Goal: Information Seeking & Learning: Find specific fact

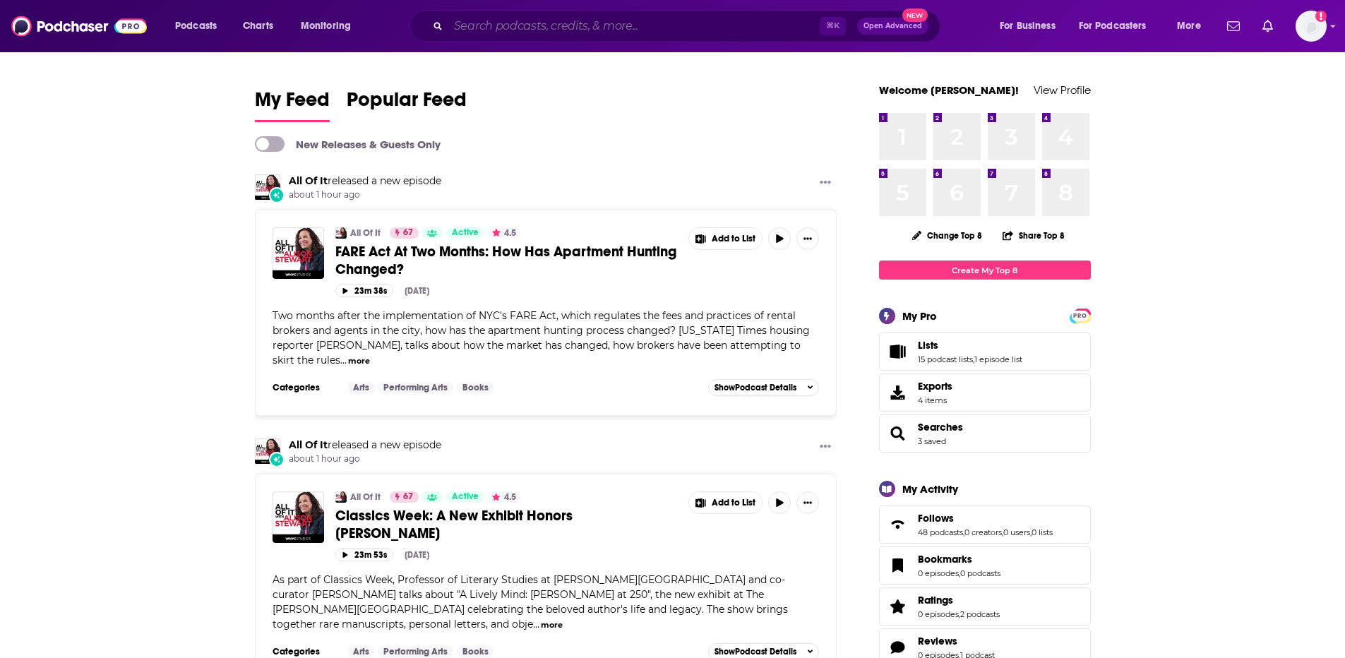
click at [606, 28] on input "Search podcasts, credits, & more..." at bounding box center [633, 26] width 371 height 23
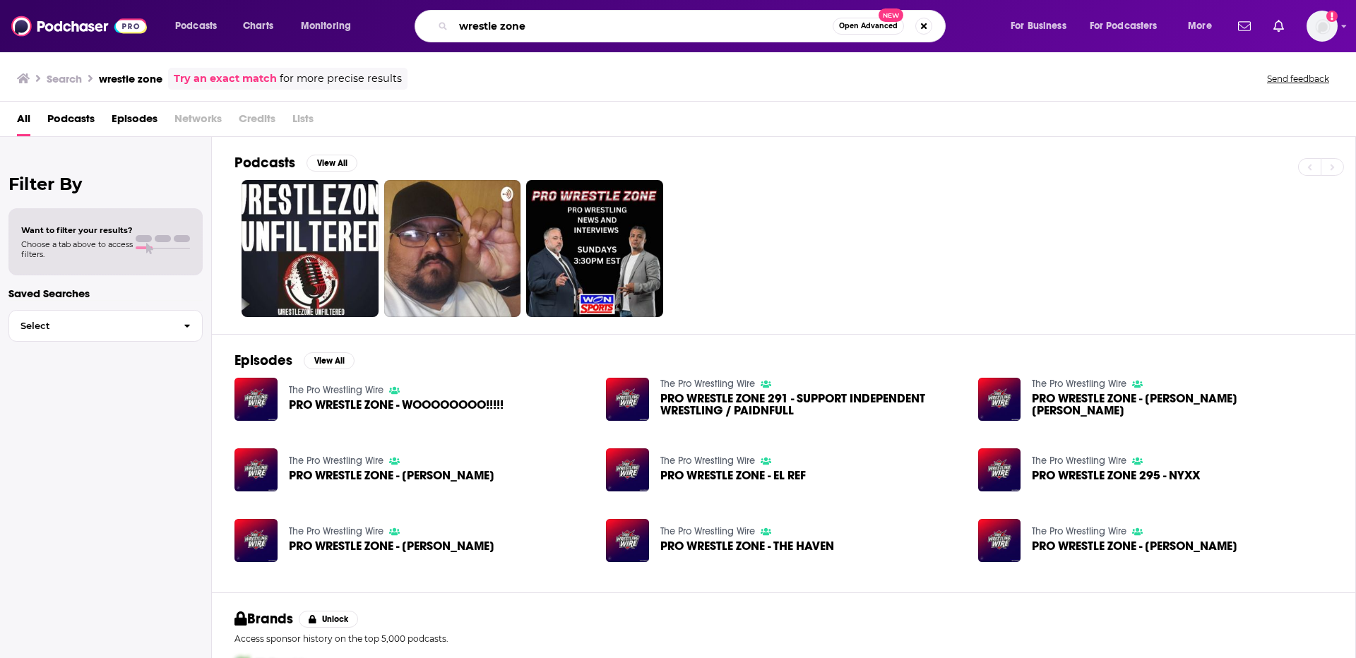
drag, startPoint x: 501, startPoint y: 26, endPoint x: 517, endPoint y: 27, distance: 15.5
click at [501, 26] on input "wrestle zone" at bounding box center [642, 26] width 379 height 23
type input "wrestlezone"
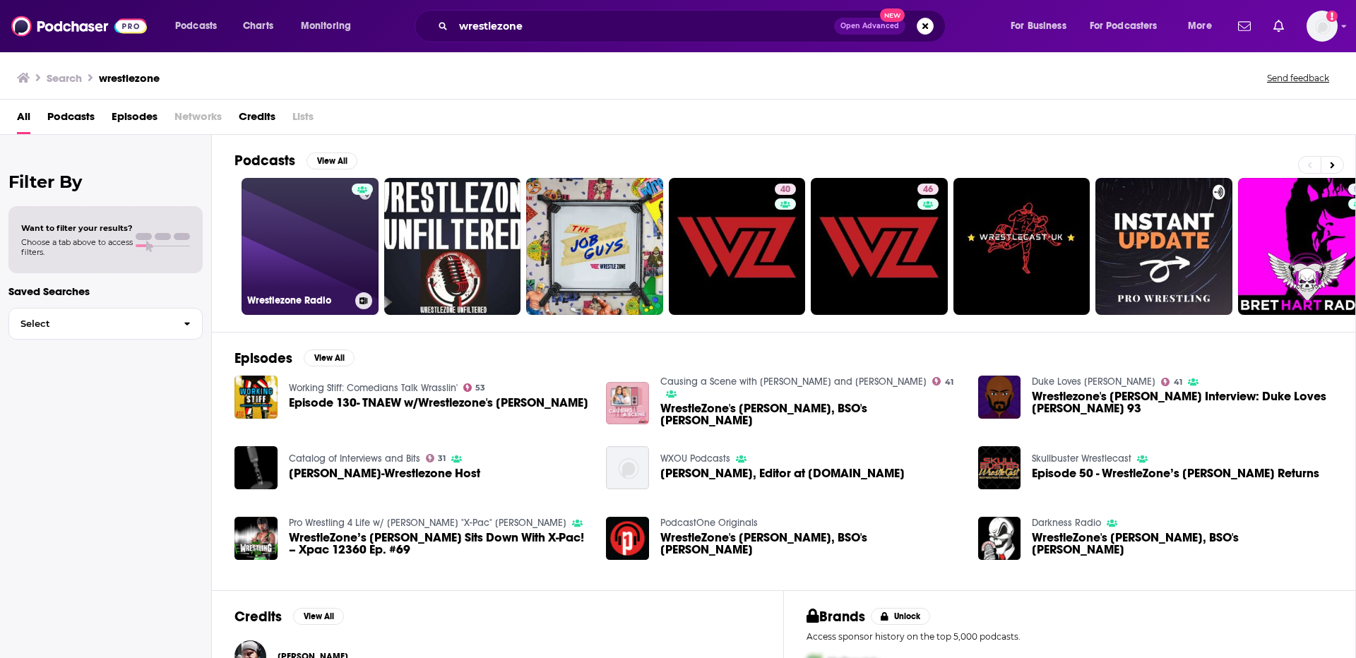
click at [307, 276] on link "Wrestlezone Radio" at bounding box center [309, 246] width 137 height 137
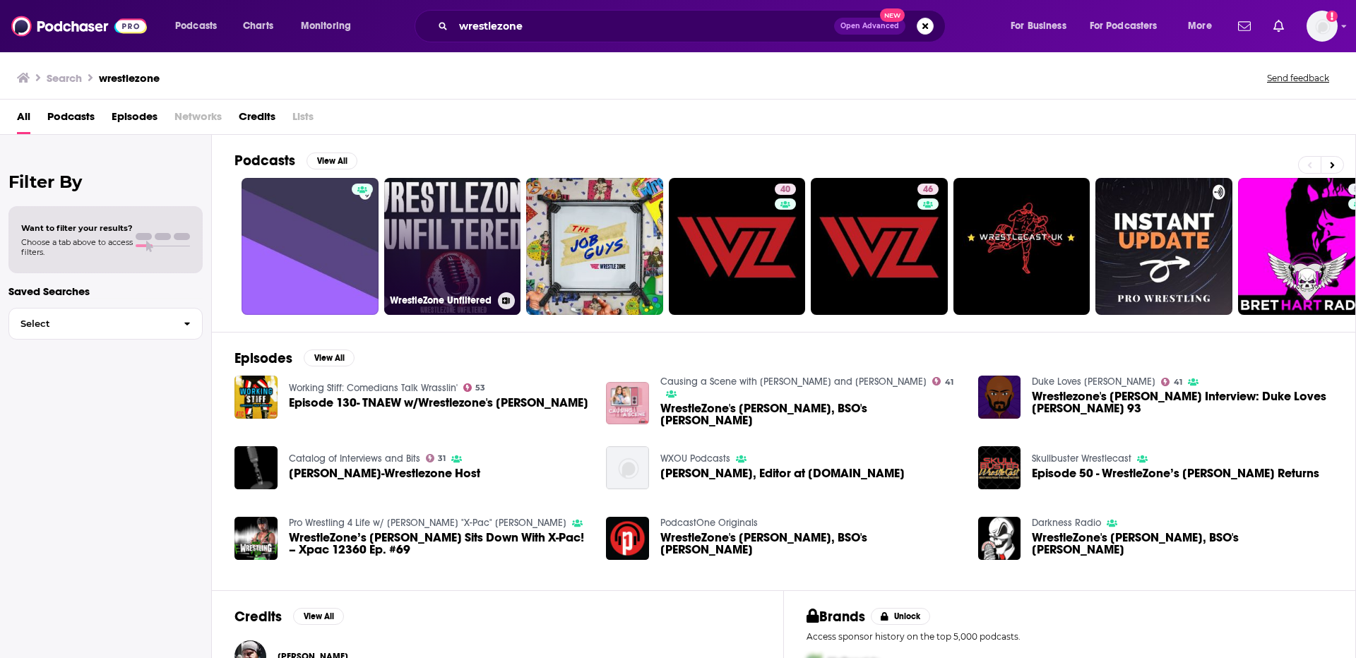
click at [455, 266] on link "WrestleZone Unfiltered" at bounding box center [452, 246] width 137 height 137
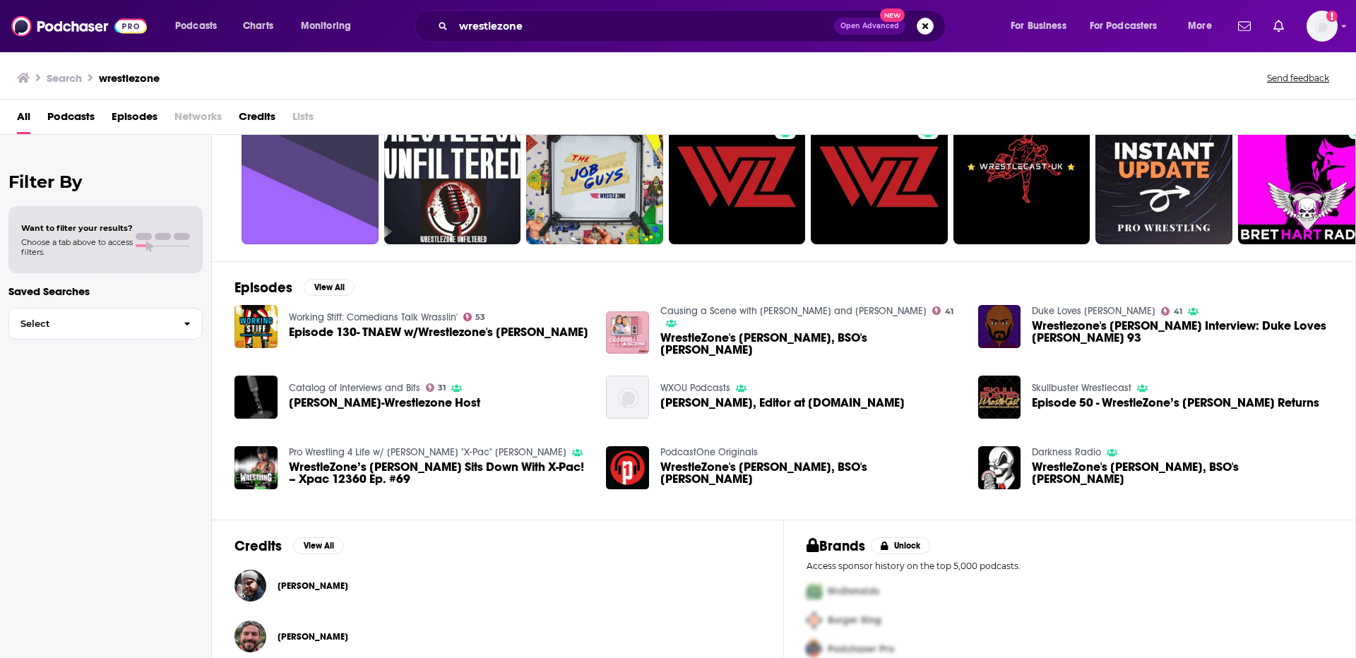
scroll to position [93, 0]
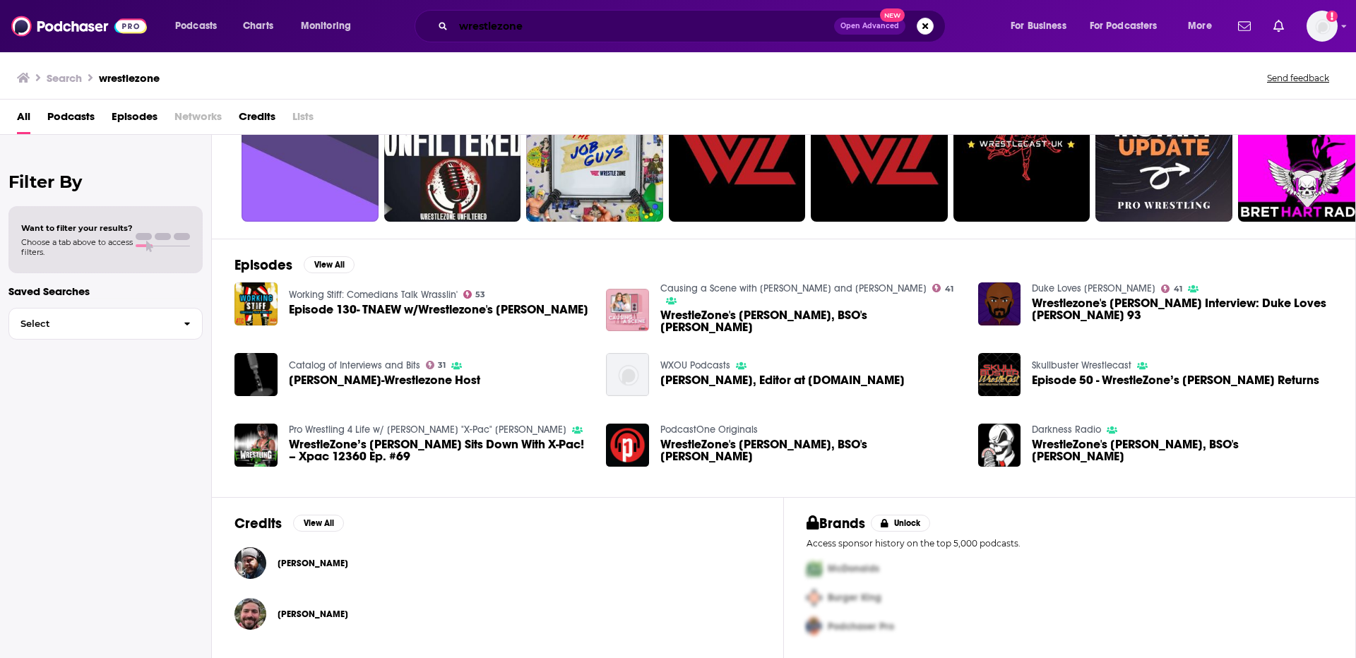
click at [542, 32] on input "wrestlezone" at bounding box center [643, 26] width 381 height 23
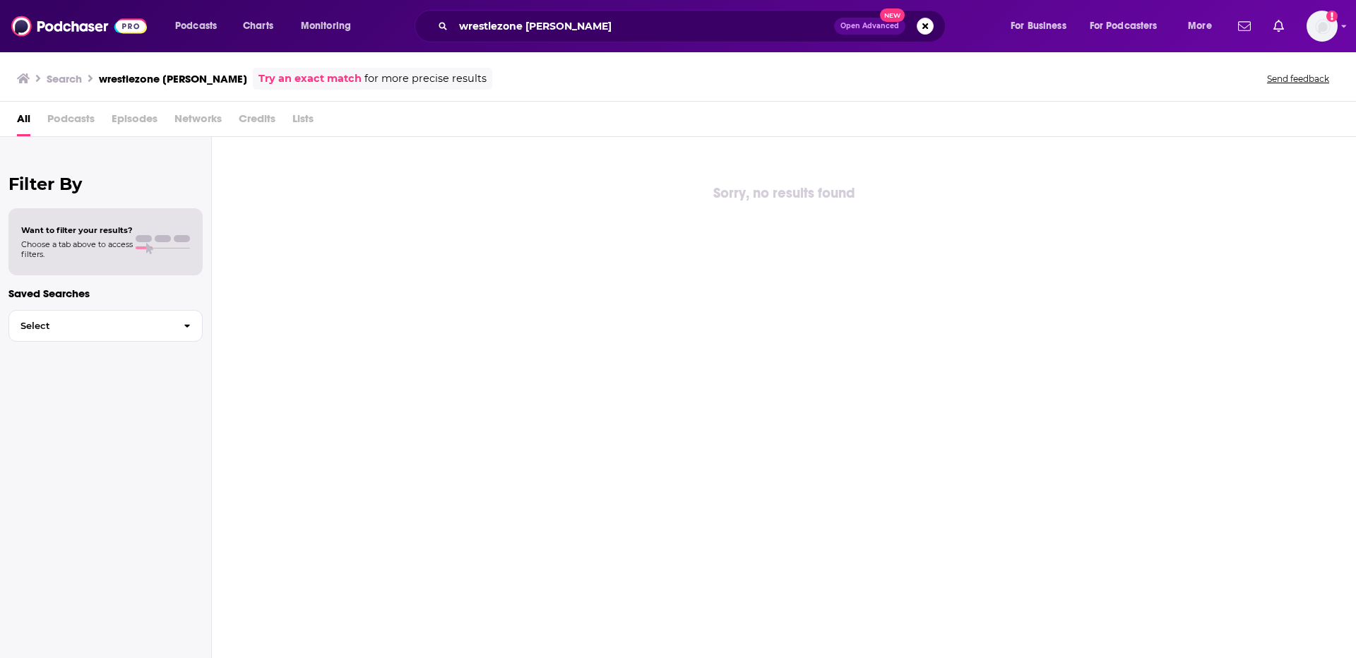
click at [513, 38] on div "wrestlezone [PERSON_NAME] Open Advanced New" at bounding box center [679, 26] width 531 height 32
drag, startPoint x: 518, startPoint y: 25, endPoint x: 549, endPoint y: 25, distance: 31.8
click at [518, 25] on input "wrestlezone [PERSON_NAME]" at bounding box center [643, 26] width 381 height 23
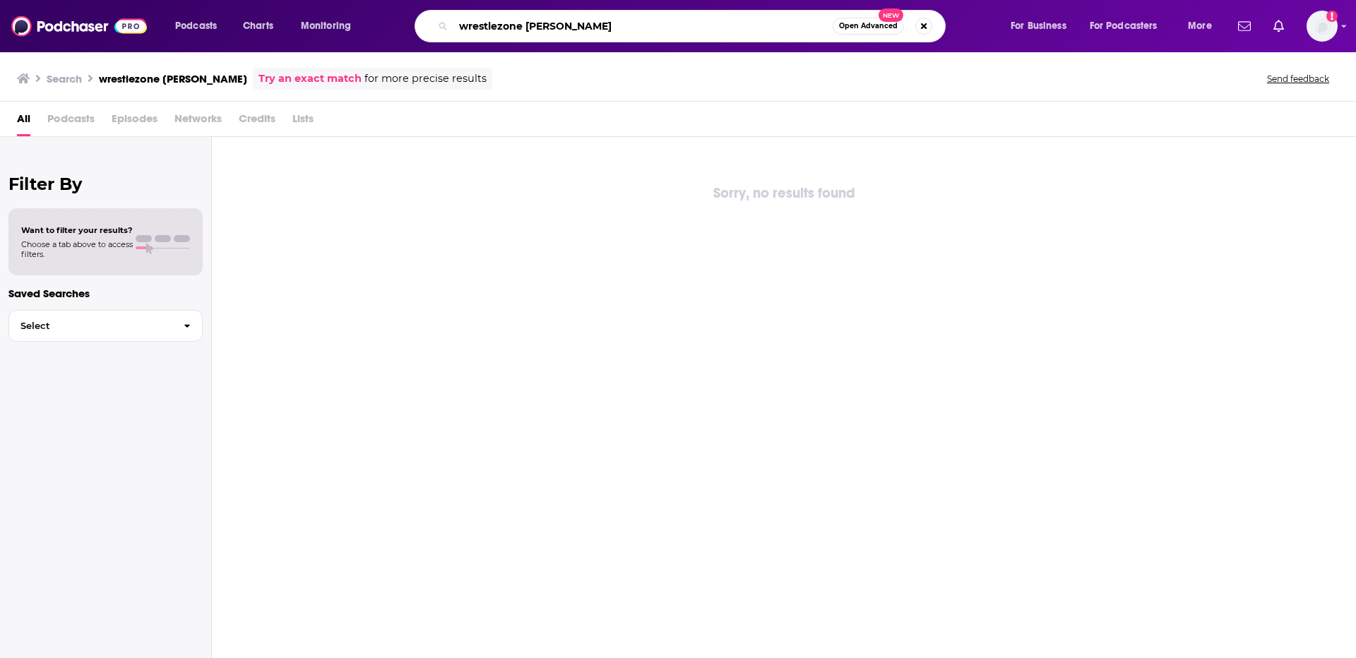
click at [560, 25] on input "wrestlezone [PERSON_NAME]" at bounding box center [642, 26] width 379 height 23
type input "[PERSON_NAME]"
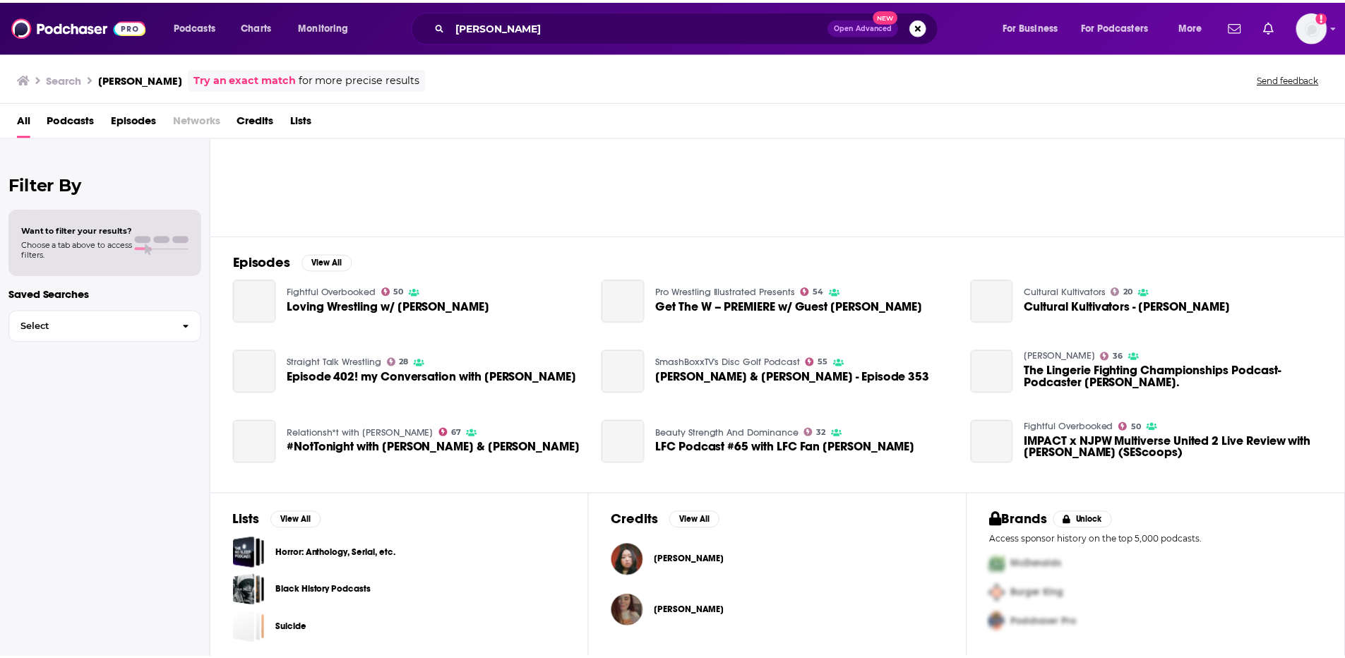
scroll to position [100, 0]
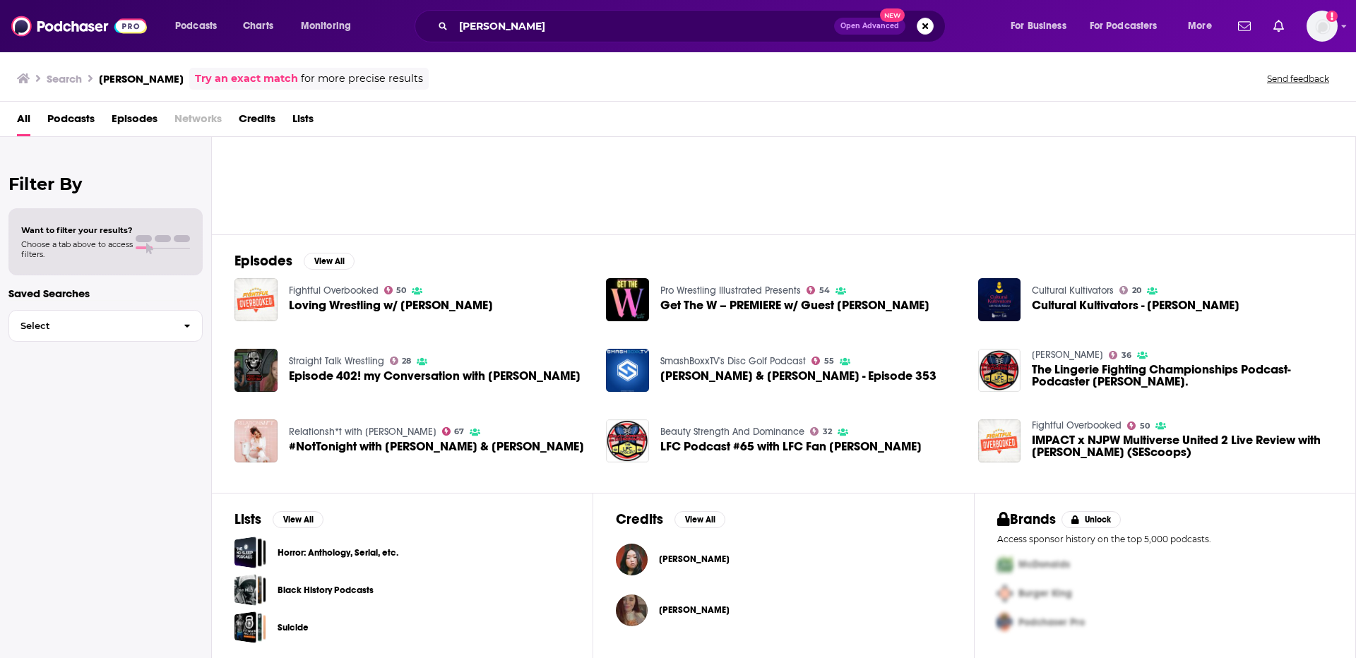
click at [681, 611] on span "[PERSON_NAME]" at bounding box center [694, 609] width 71 height 11
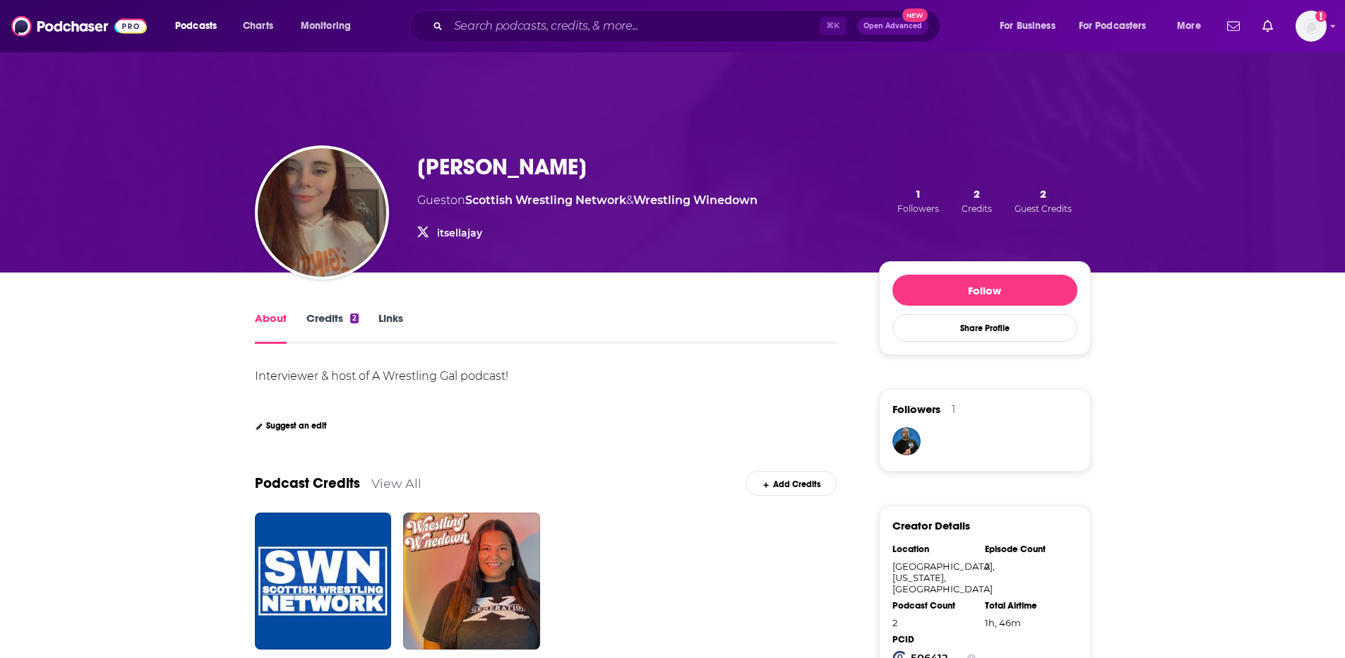
click at [324, 318] on link "Credits 2" at bounding box center [332, 327] width 52 height 32
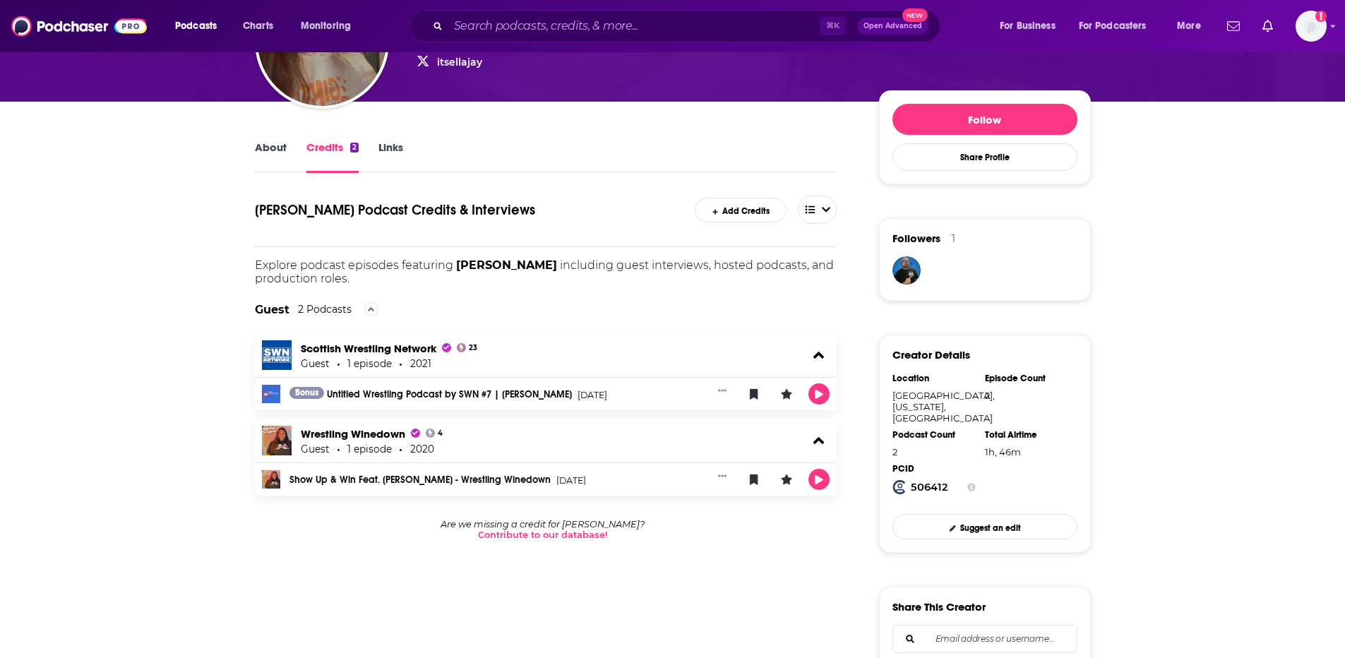
scroll to position [416, 0]
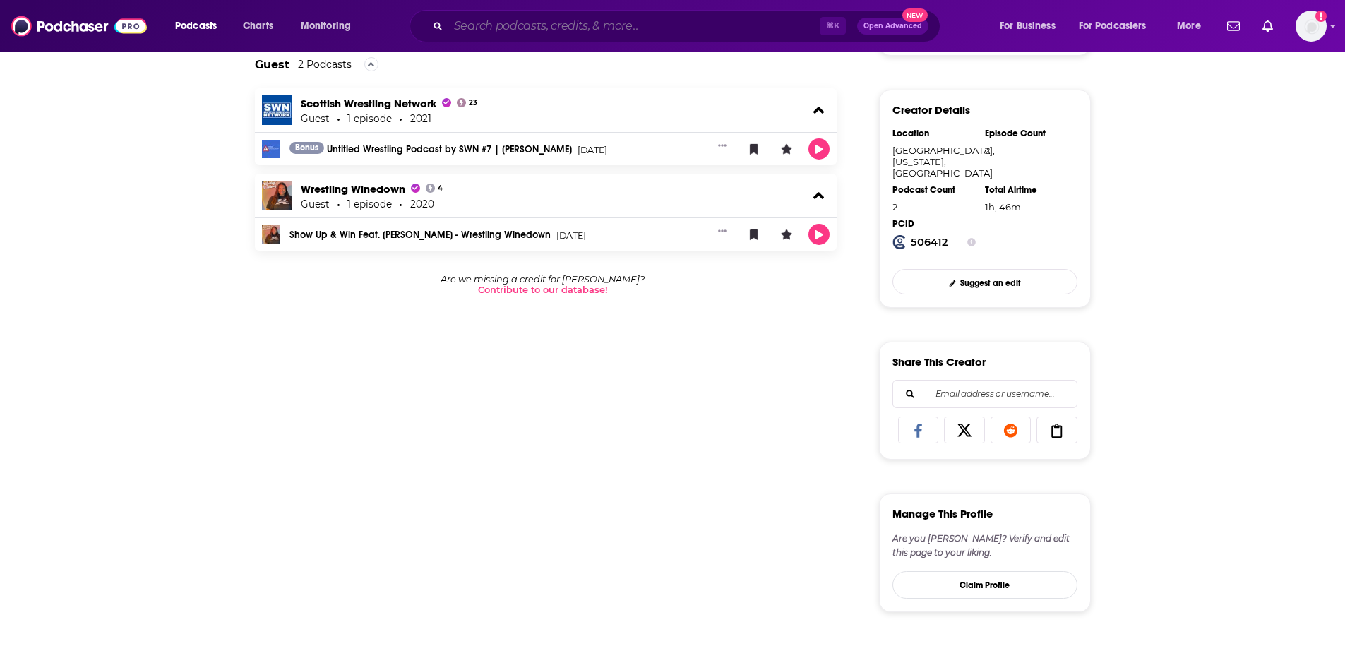
click at [503, 31] on input "Search podcasts, credits, & more..." at bounding box center [633, 26] width 371 height 23
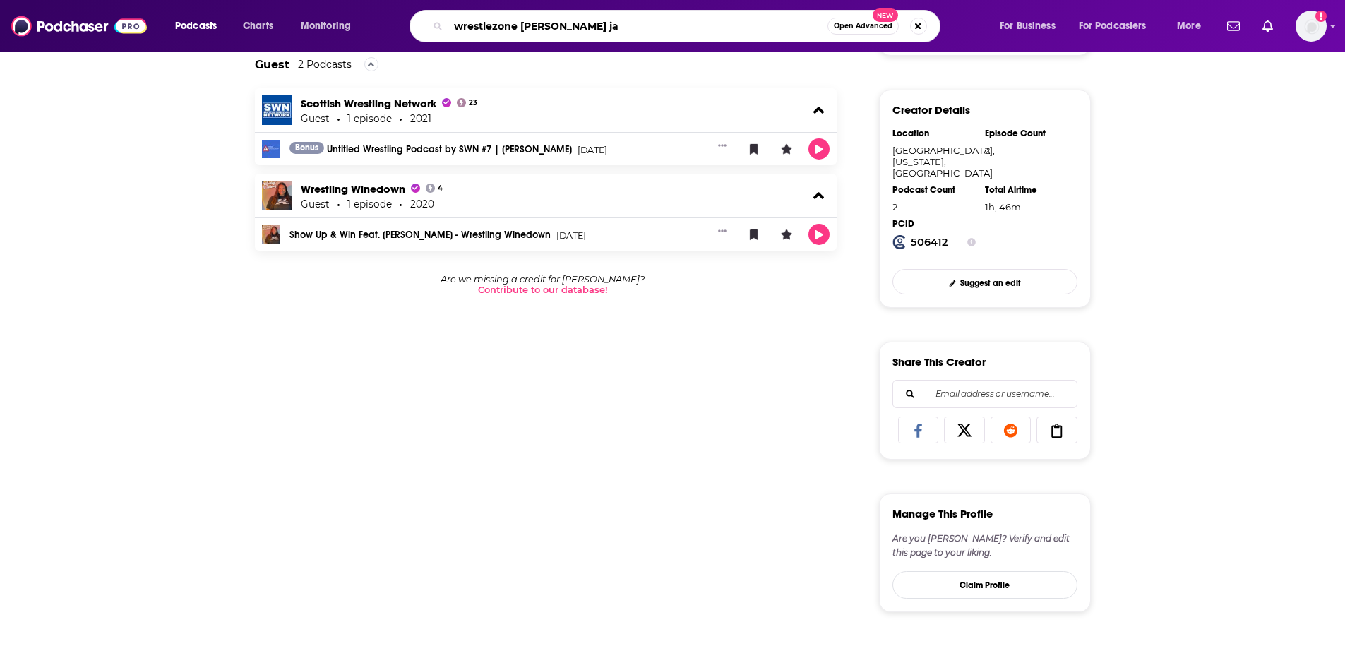
type input "wrestlezone [PERSON_NAME]"
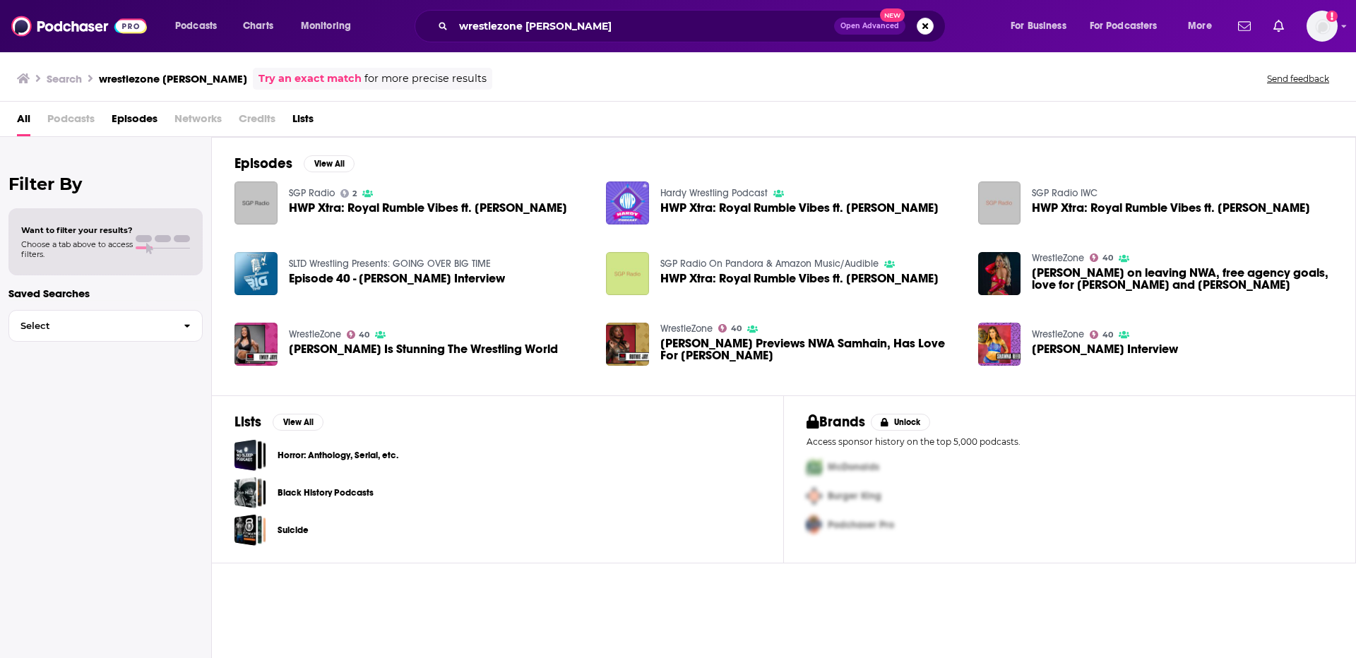
click at [131, 121] on span "Episodes" at bounding box center [135, 121] width 46 height 29
